Goal: Information Seeking & Learning: Learn about a topic

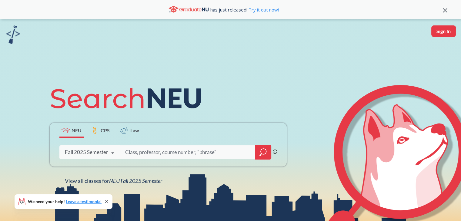
scroll to position [15, 0]
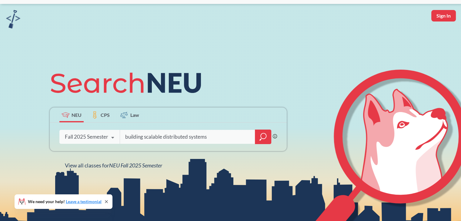
type input "building scalable distributed systems"
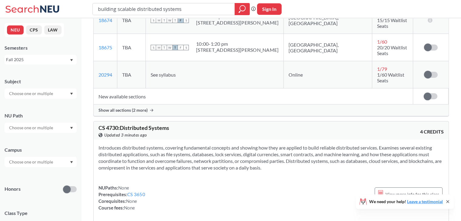
scroll to position [130, 0]
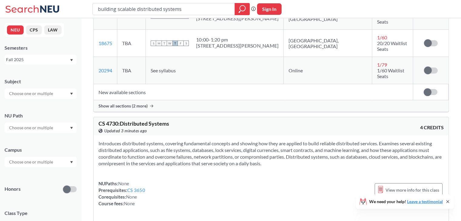
click at [146, 103] on span "Show all sections (2 more)" at bounding box center [123, 105] width 49 height 5
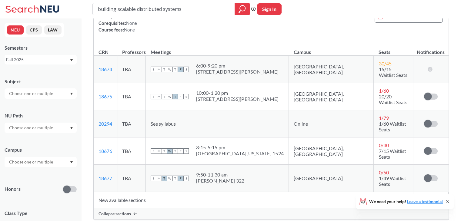
scroll to position [90, 0]
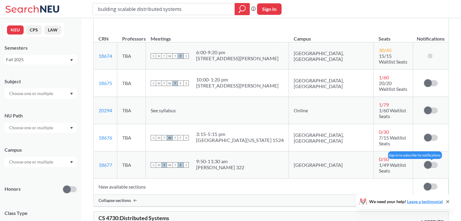
click at [432, 162] on label at bounding box center [431, 165] width 14 height 6
click at [424, 162] on input "checkbox" at bounding box center [424, 162] width 0 height 0
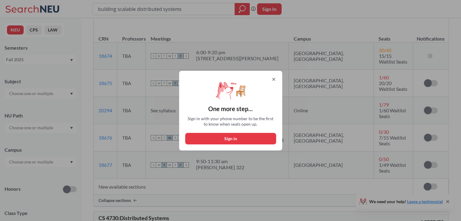
click at [241, 139] on button "Sign in" at bounding box center [230, 139] width 91 height 12
select select "US"
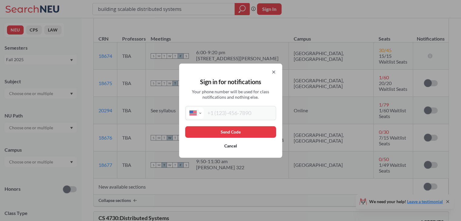
click at [244, 115] on input "tel" at bounding box center [239, 113] width 71 height 11
click at [227, 144] on button "Cancel" at bounding box center [230, 146] width 91 height 12
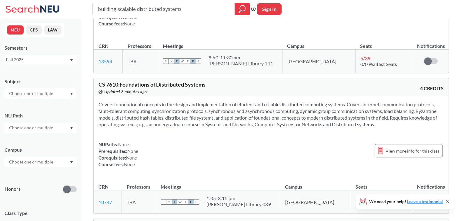
scroll to position [365, 0]
drag, startPoint x: 379, startPoint y: 103, endPoint x: 97, endPoint y: 77, distance: 283.1
click at [97, 96] on div "Covers foundational concepts in the design and implementation of efficient and …" at bounding box center [271, 136] width 355 height 81
copy section "Covers foundational concepts in the design and implementation of efficient and …"
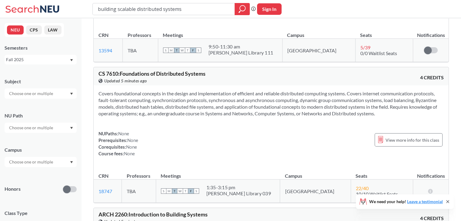
scroll to position [356, 0]
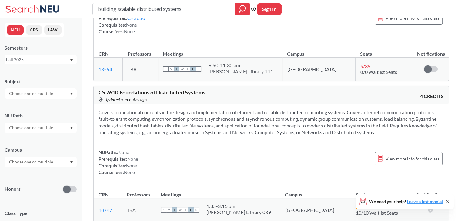
click at [229, 149] on div "NUPaths: None Prerequisites: None Corequisites: None Course fees: None View mor…" at bounding box center [271, 162] width 345 height 27
drag, startPoint x: 379, startPoint y: 111, endPoint x: 96, endPoint y: 66, distance: 286.3
click at [96, 86] on div "CS 7610 : Foundations of Distributed Systems View this course on Banner. Update…" at bounding box center [271, 154] width 356 height 136
copy div "CS 7610 : Foundations of Distributed Systems View this course on Banner. Update…"
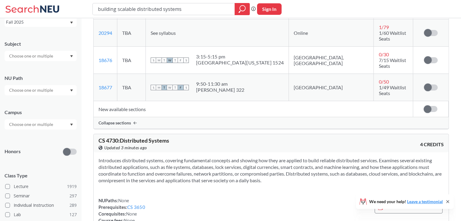
scroll to position [46, 0]
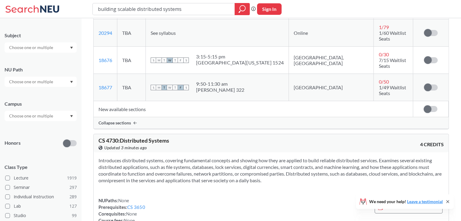
click at [15, 113] on input "text" at bounding box center [31, 115] width 51 height 7
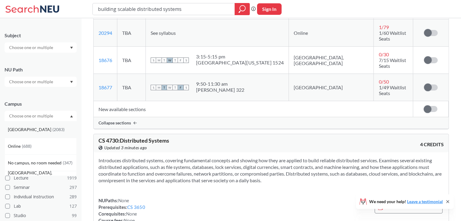
click at [28, 123] on div "[GEOGRAPHIC_DATA] ( 2083 )" at bounding box center [41, 129] width 72 height 17
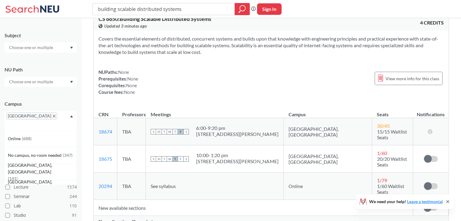
scroll to position [42, 0]
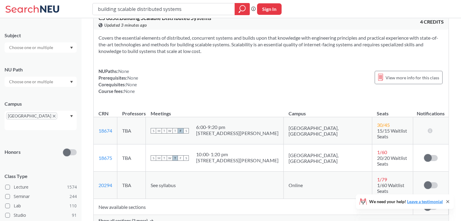
click at [47, 82] on input "text" at bounding box center [31, 81] width 51 height 7
click at [48, 46] on input "text" at bounding box center [31, 47] width 51 height 7
click at [49, 27] on div "Subject" at bounding box center [41, 39] width 72 height 27
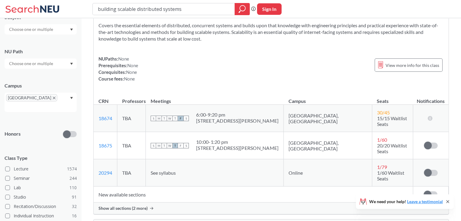
scroll to position [0, 0]
